Goal: Task Accomplishment & Management: Manage account settings

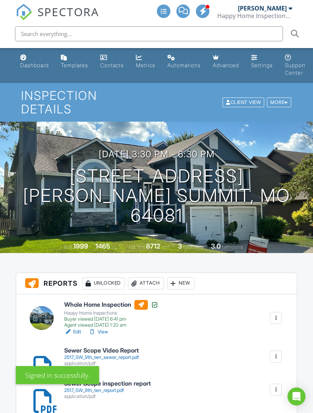
click at [35, 64] on div "Dashboard" at bounding box center [34, 65] width 29 height 6
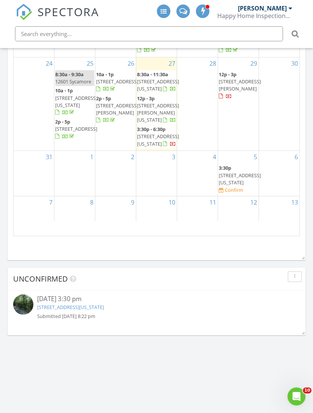
scroll to position [37, 0]
click at [239, 386] on div "Today Jennifer Ohmes 8:30 am 416 W 67th St, Kansas City, MO 64113 Jennifer Ohme…" at bounding box center [156, 38] width 313 height 759
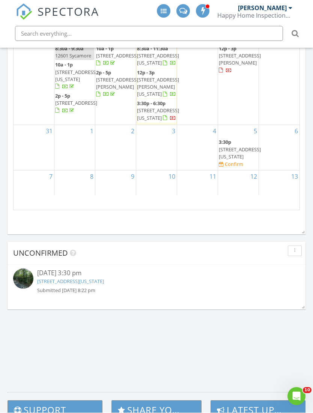
scroll to position [504, 0]
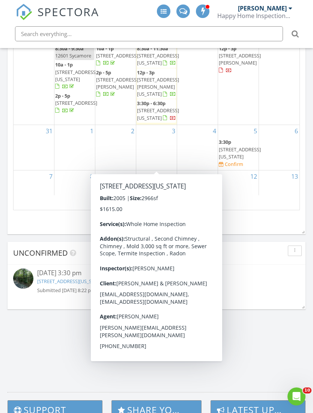
click at [155, 121] on span "1915 NW 58th Ct, Kansas City 64151" at bounding box center [158, 114] width 42 height 14
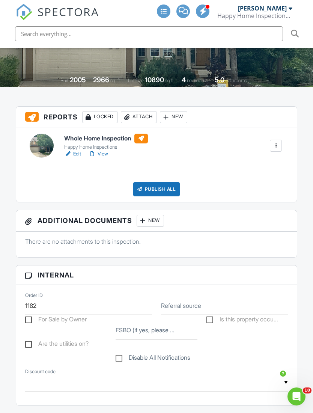
scroll to position [148, 0]
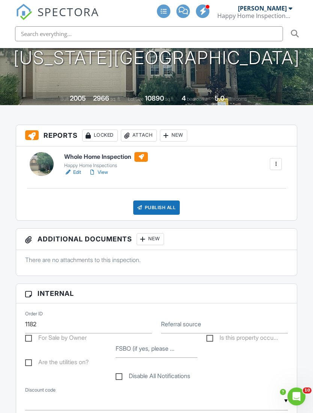
click at [153, 130] on div "Attach" at bounding box center [139, 136] width 36 height 12
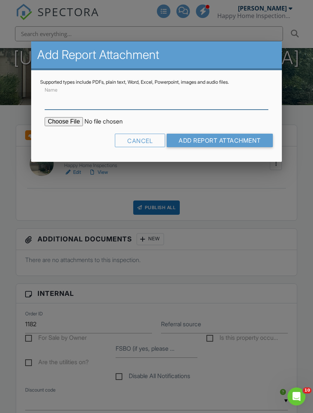
click at [78, 104] on input "Name" at bounding box center [157, 100] width 224 height 18
type input "Chimney Inspection Report"
click at [66, 122] on input "file" at bounding box center [109, 121] width 128 height 9
type input "C:\fakepath\8-27-25, 8:55 PM Microsoft Lens.pdf"
click at [221, 143] on input "Add Report Attachment" at bounding box center [220, 141] width 106 height 14
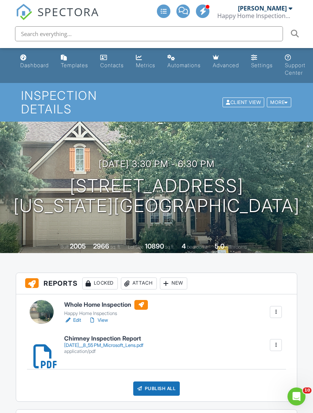
click at [104, 317] on link "View" at bounding box center [99, 321] width 20 height 8
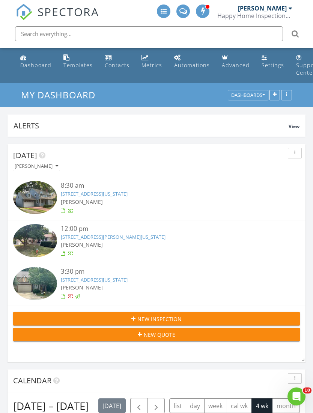
scroll to position [4, 4]
click at [123, 288] on div "[PERSON_NAME]" at bounding box center [168, 288] width 215 height 8
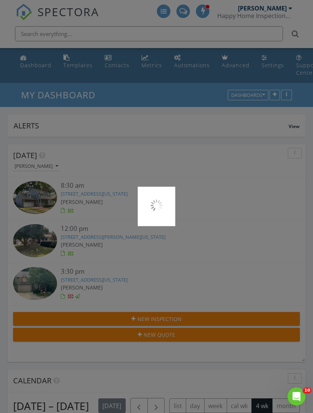
click at [98, 284] on div at bounding box center [156, 206] width 313 height 413
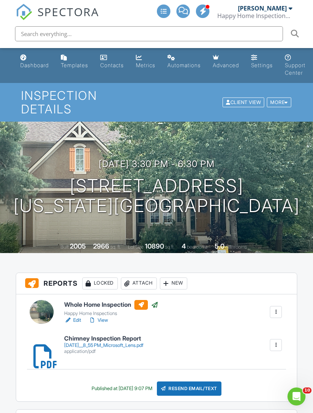
click at [144, 278] on div "Attach" at bounding box center [139, 284] width 36 height 12
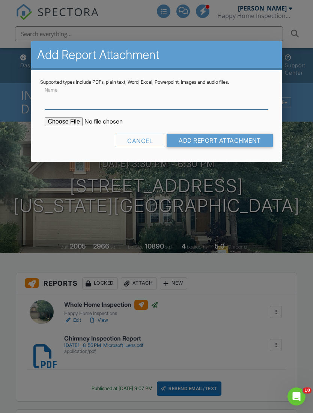
click at [99, 104] on input "Name" at bounding box center [157, 100] width 224 height 18
type input "Termite inspection report"
click at [65, 124] on input "file" at bounding box center [109, 121] width 128 height 9
type input "C:\fakepath\CamScanner 08-27-2025 17.47.pdf"
click at [203, 140] on input "Add Report Attachment" at bounding box center [220, 141] width 106 height 14
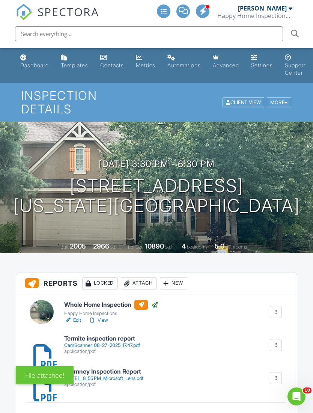
click at [39, 62] on link "Dashboard" at bounding box center [34, 61] width 35 height 21
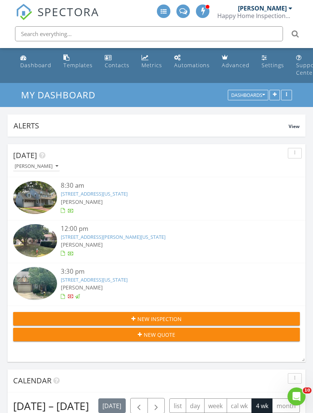
click at [120, 238] on link "[STREET_ADDRESS][PERSON_NAME][US_STATE]" at bounding box center [113, 237] width 105 height 7
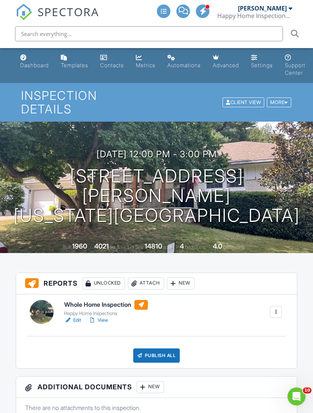
click at [151, 278] on div "Attach" at bounding box center [146, 284] width 36 height 12
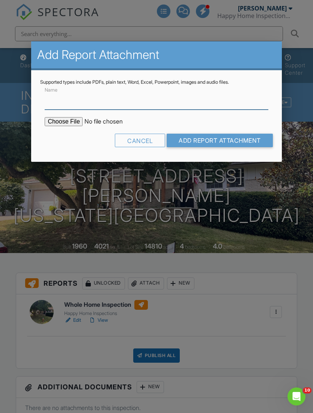
click at [94, 109] on input "Name" at bounding box center [157, 100] width 224 height 18
type input "Termite inspection report"
click at [65, 123] on input "file" at bounding box center [109, 121] width 128 height 9
type input "C:\fakepath\CamScanner 08-27-2025 17.46.pdf"
click at [229, 136] on input "Add Report Attachment" at bounding box center [220, 141] width 106 height 14
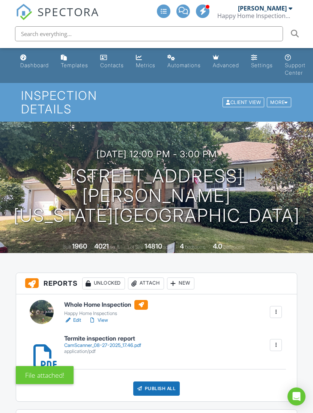
click at [115, 343] on div "CamScanner_08-27-2025_17.46.pdf" at bounding box center [102, 346] width 77 height 6
click at [108, 317] on link "View" at bounding box center [99, 321] width 20 height 8
